Goal: Register for event/course

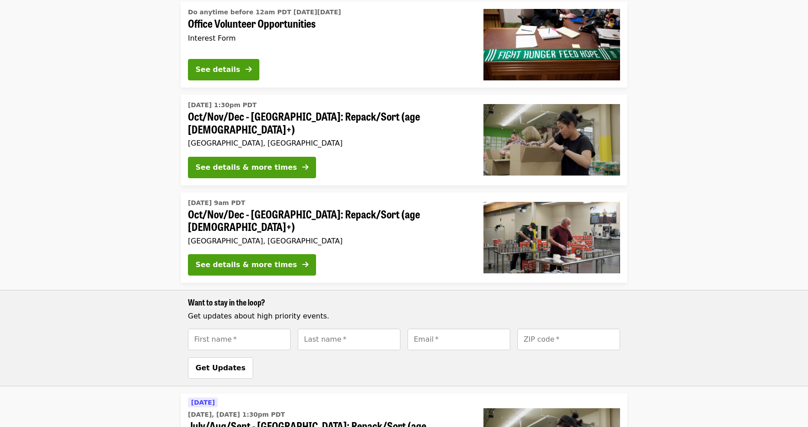
scroll to position [136, 0]
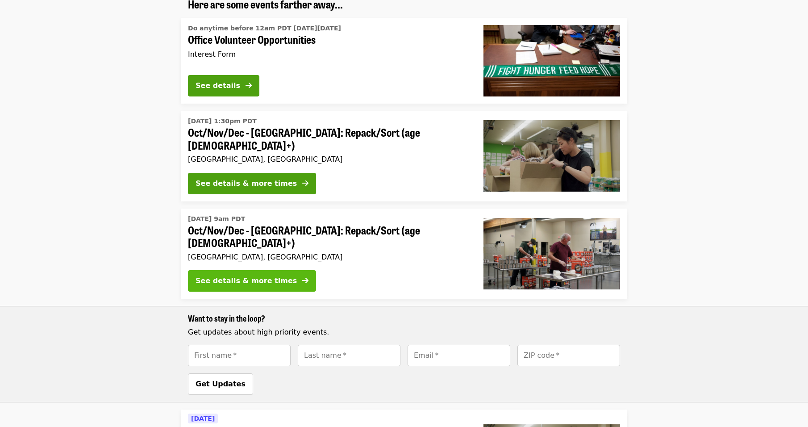
click at [302, 276] on icon "arrow-right icon" at bounding box center [305, 280] width 6 height 8
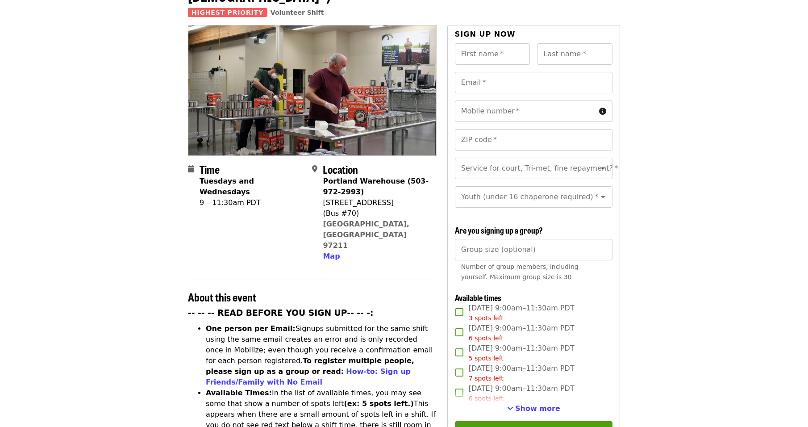
scroll to position [89, 0]
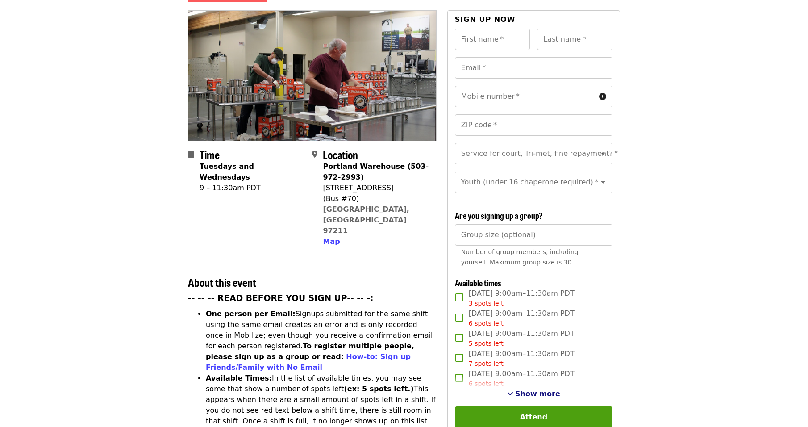
click at [532, 390] on span "Show more" at bounding box center [537, 393] width 45 height 8
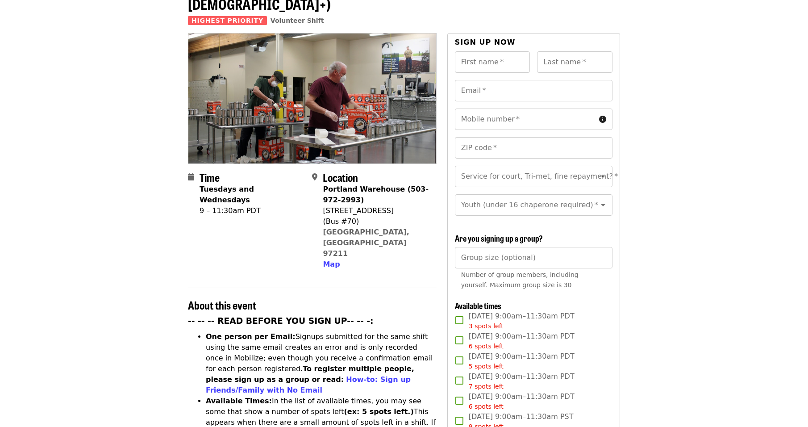
scroll to position [0, 0]
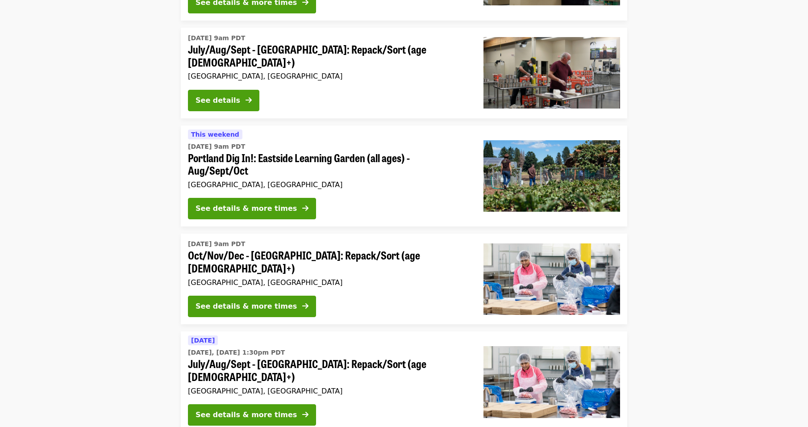
scroll to position [627, 0]
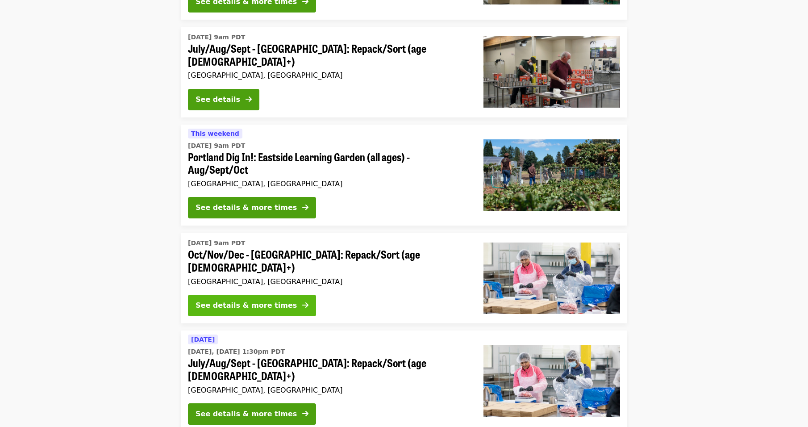
click at [263, 300] on div "See details & more times" at bounding box center [246, 305] width 101 height 11
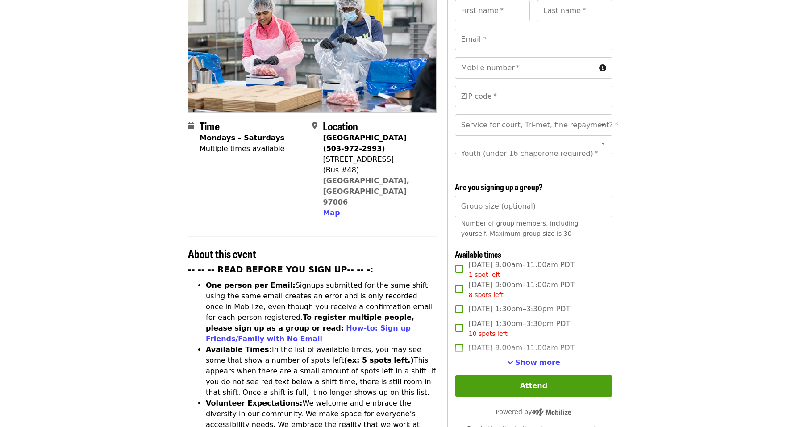
scroll to position [134, 0]
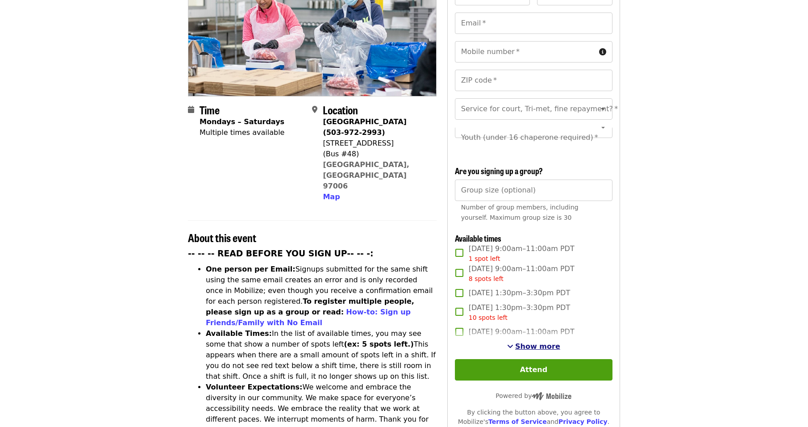
click at [542, 347] on span "Show more" at bounding box center [537, 346] width 45 height 8
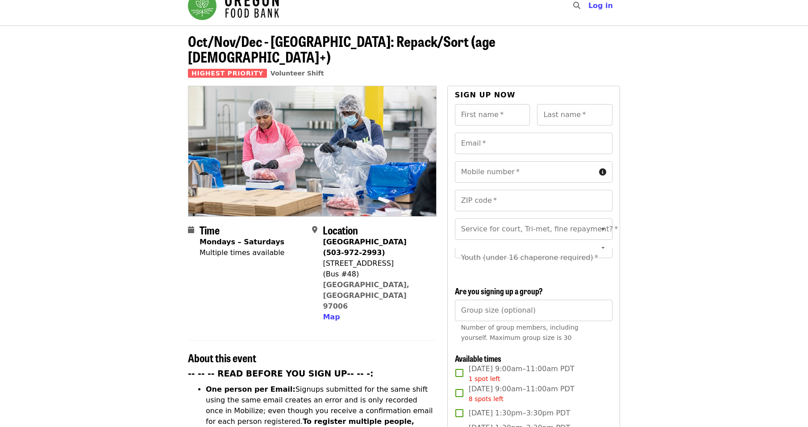
scroll to position [0, 0]
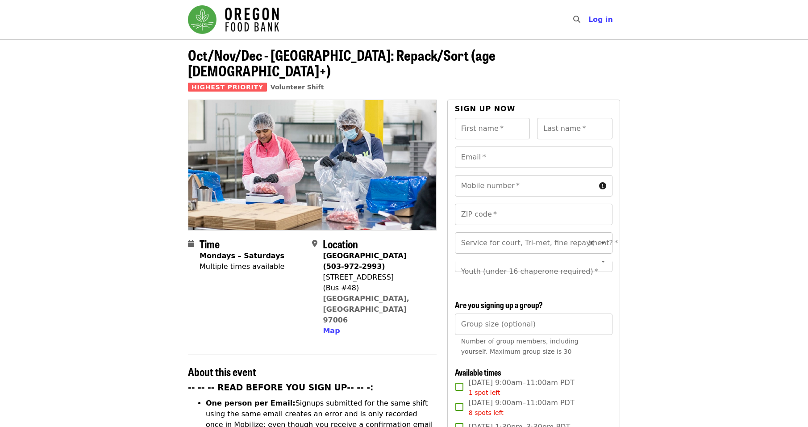
click at [598, 238] on icon "Open" at bounding box center [603, 243] width 11 height 11
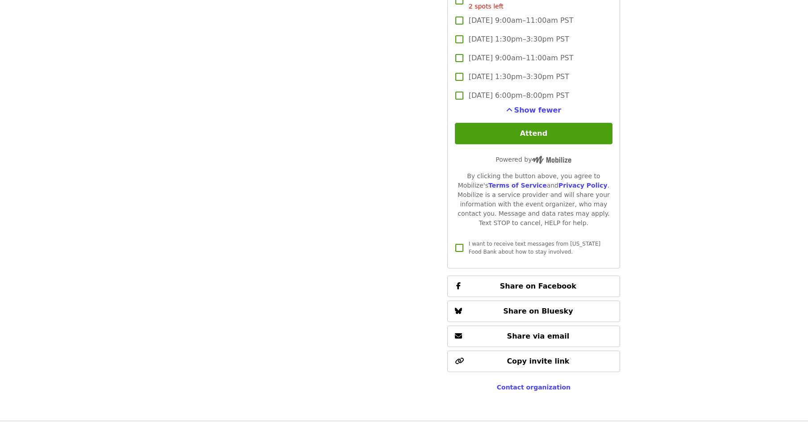
scroll to position [1965, 0]
